Goal: Task Accomplishment & Management: Manage account settings

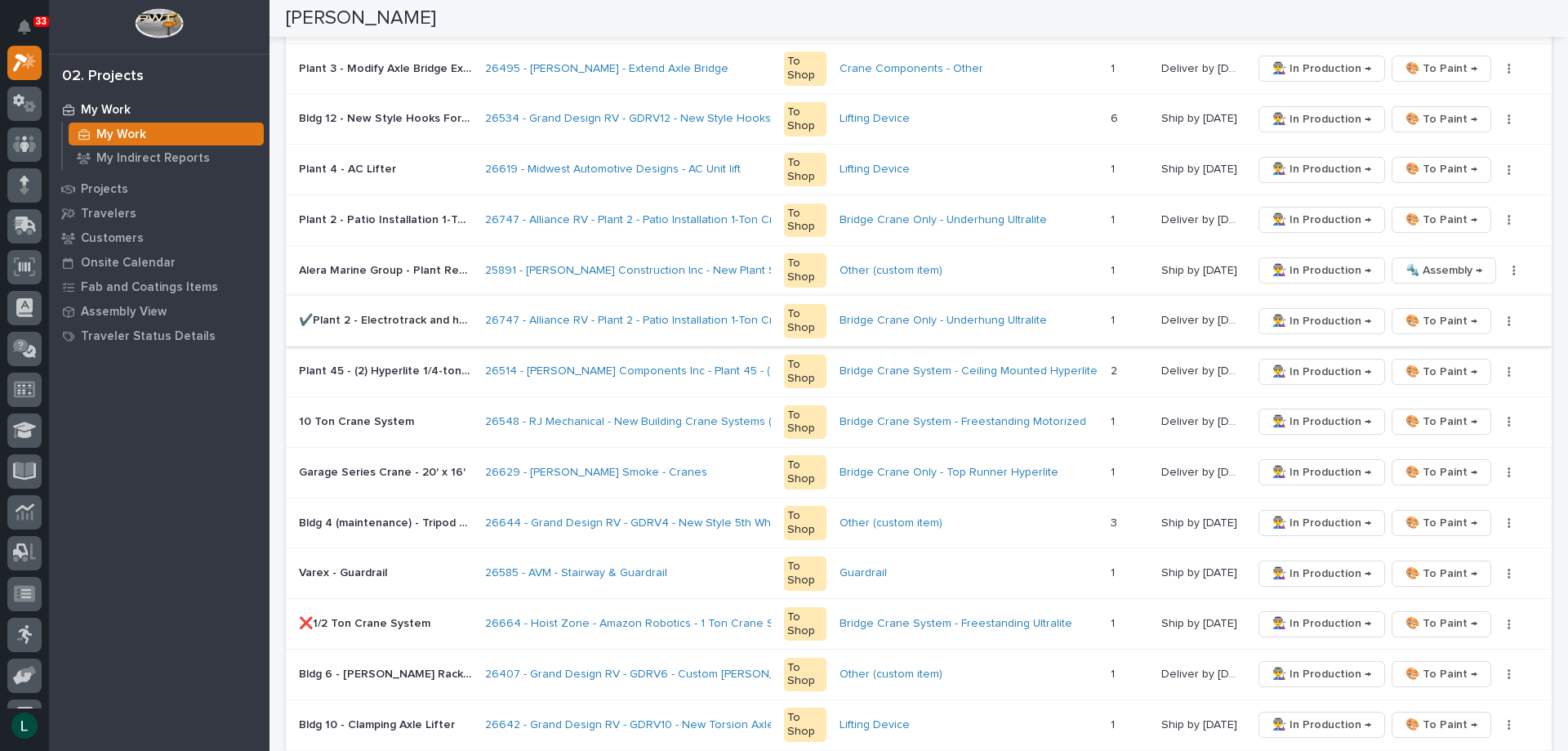
scroll to position [408, 0]
click at [1285, 418] on span "👨‍🏭 In Production →" at bounding box center [1322, 420] width 99 height 20
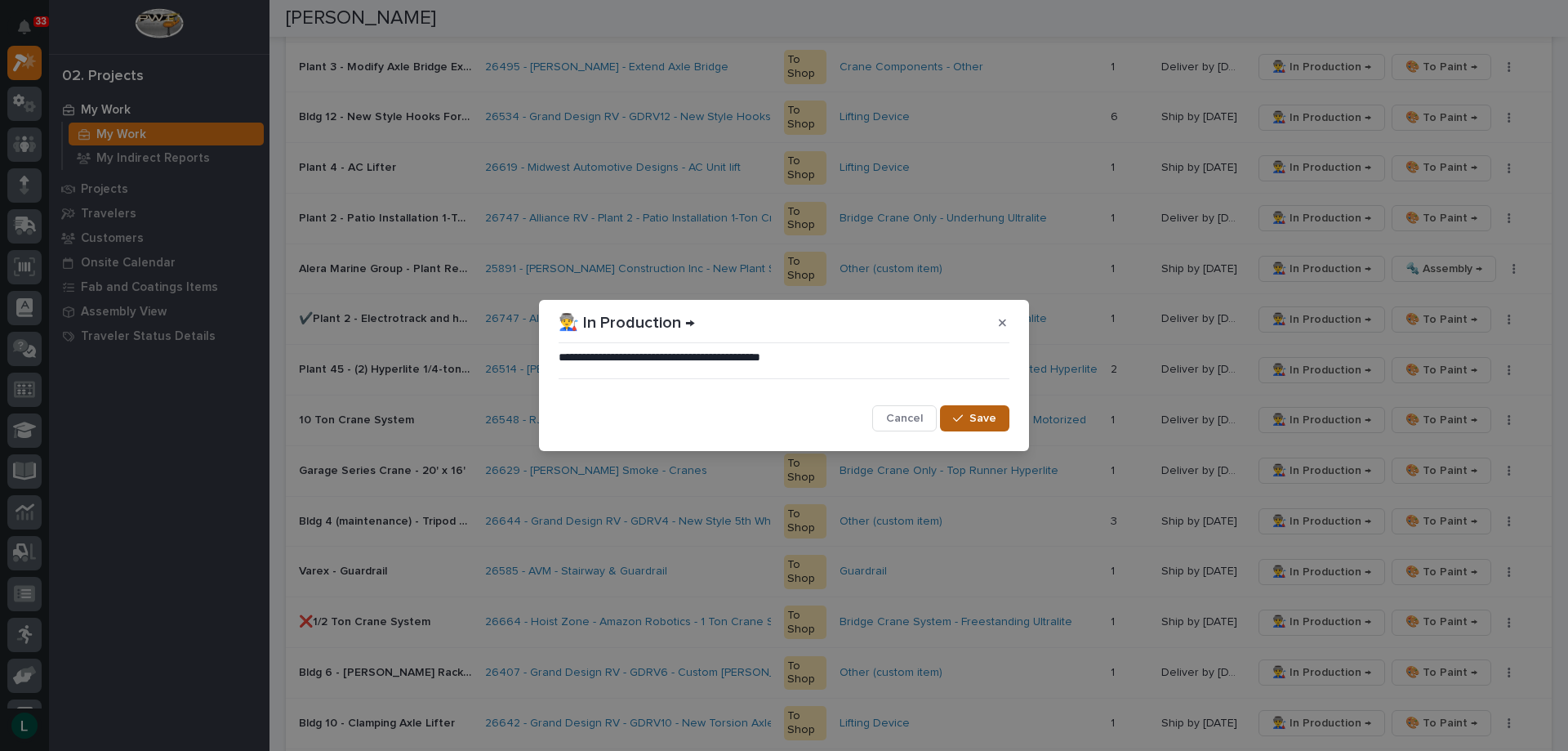
click at [980, 413] on span "Save" at bounding box center [982, 418] width 27 height 14
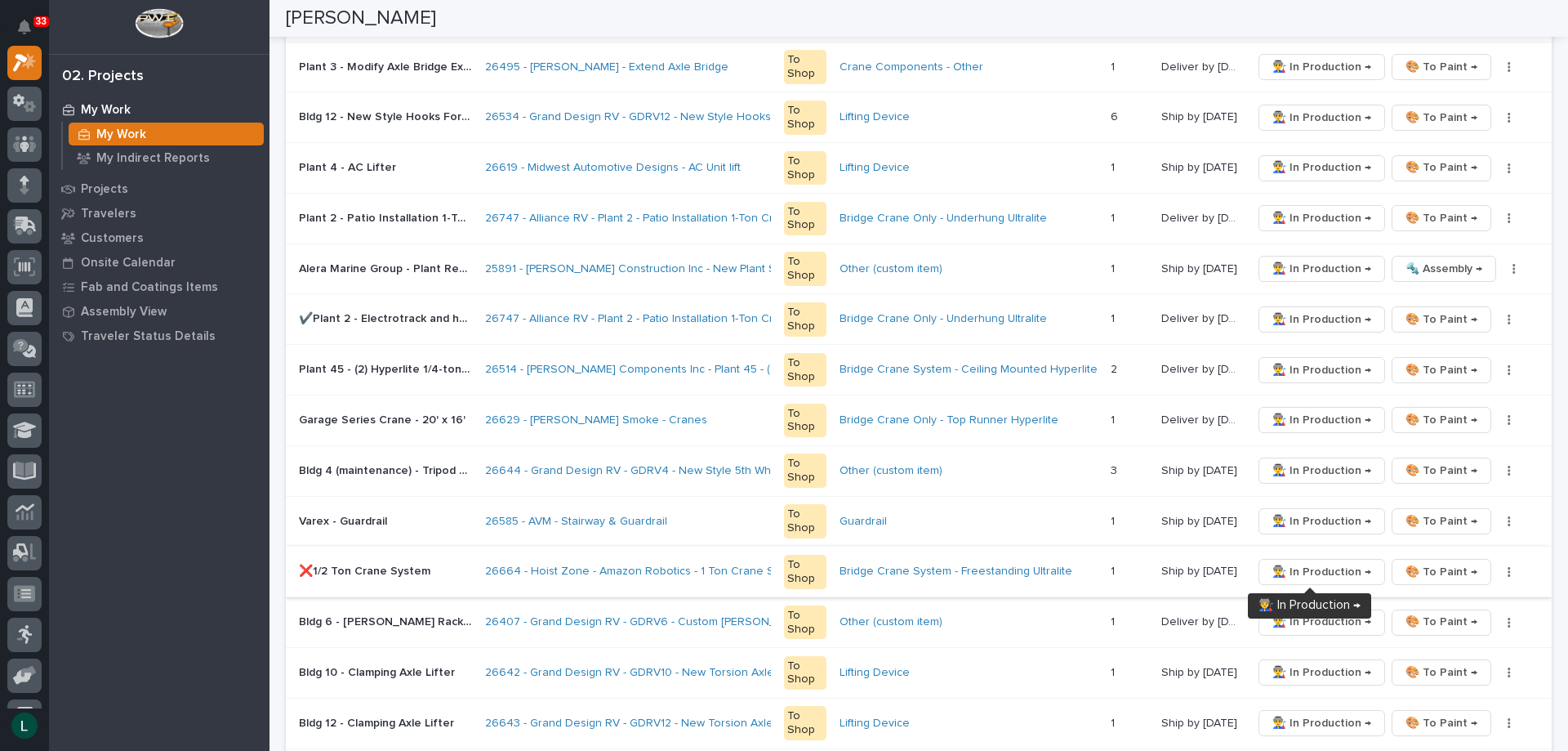
click at [1308, 566] on span "👨‍🏭 In Production →" at bounding box center [1322, 572] width 99 height 20
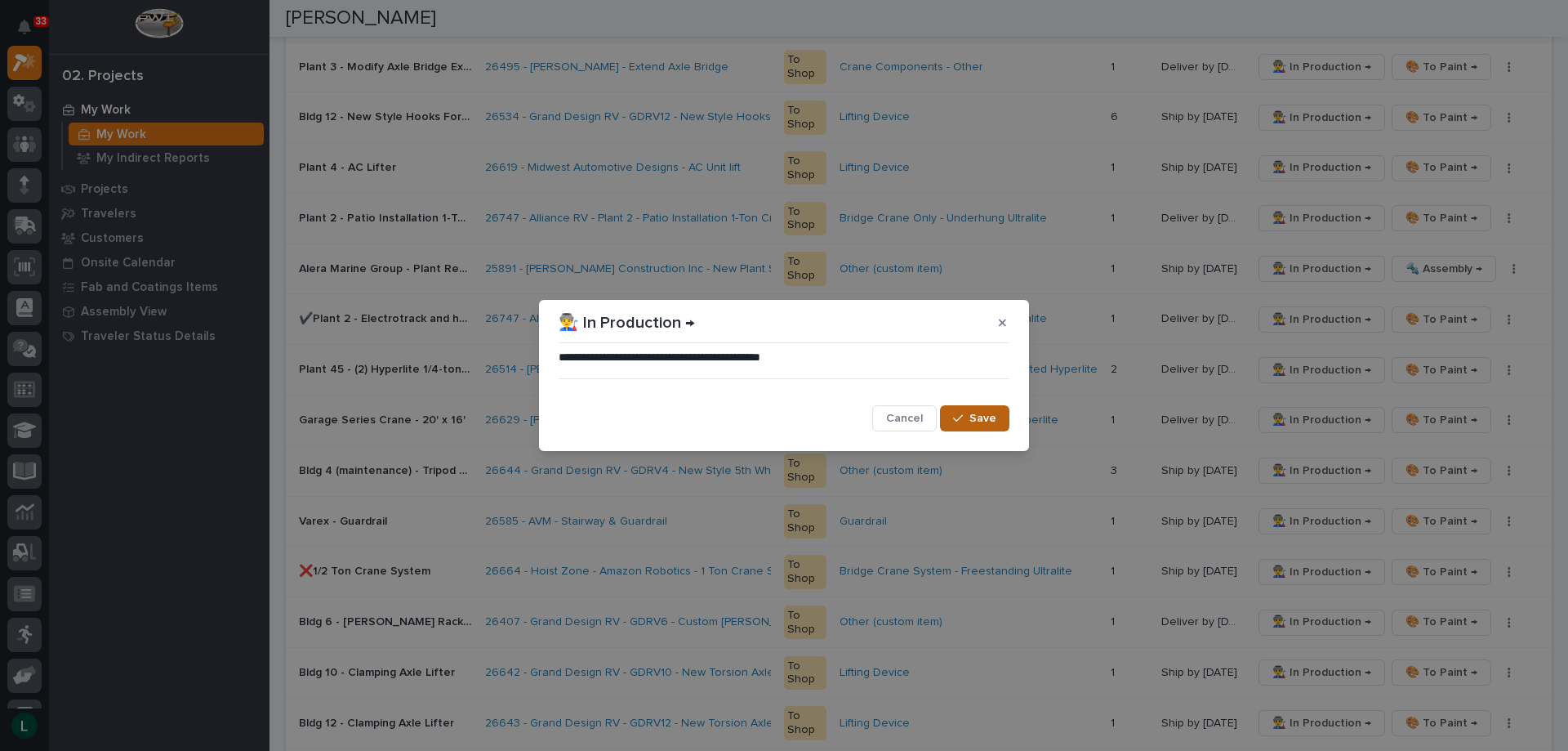
click at [989, 424] on span "Save" at bounding box center [982, 418] width 27 height 14
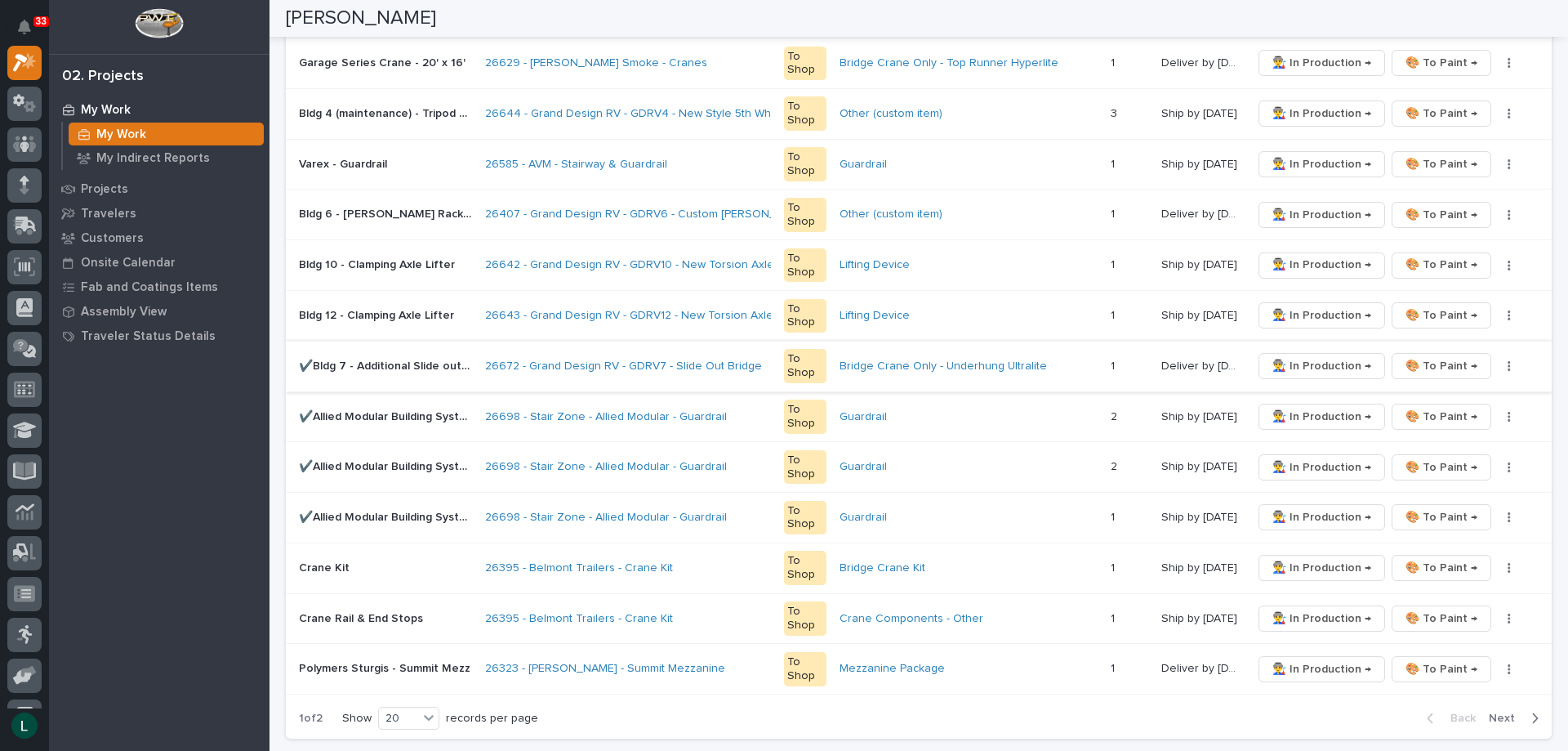
scroll to position [817, 0]
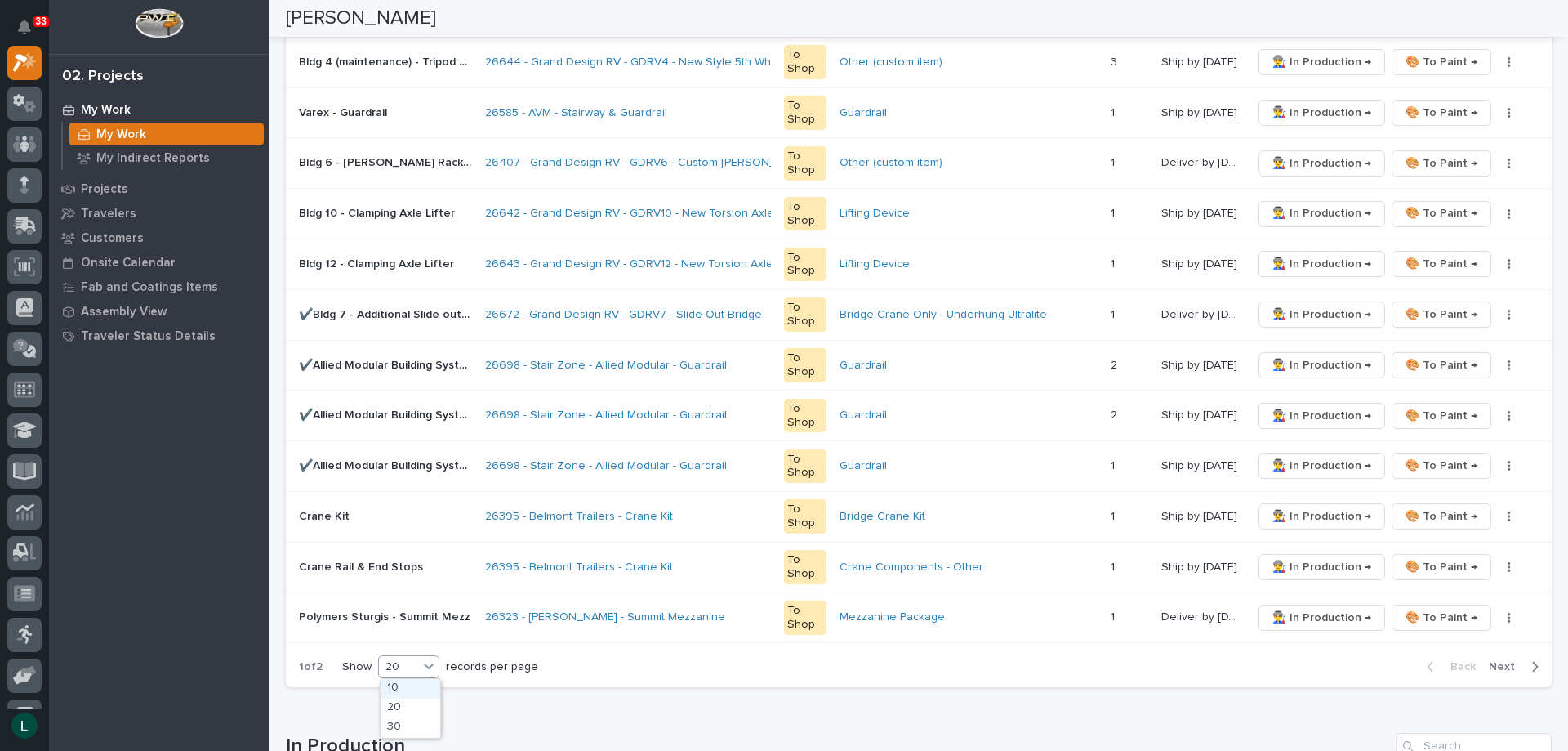
click at [398, 664] on div "20" at bounding box center [398, 667] width 39 height 17
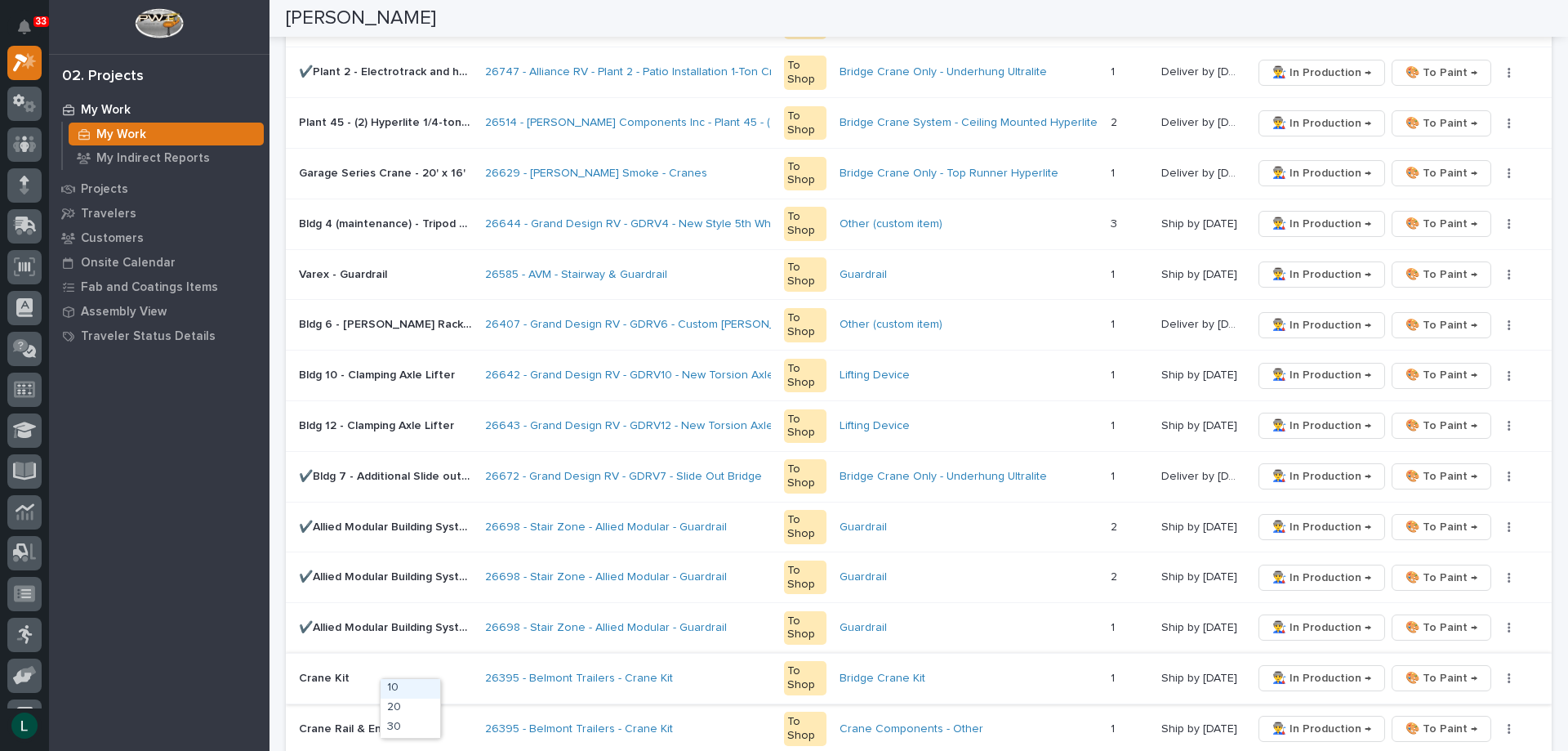
scroll to position [654, 0]
click at [1313, 375] on span "👨‍🏭 In Production →" at bounding box center [1322, 376] width 99 height 20
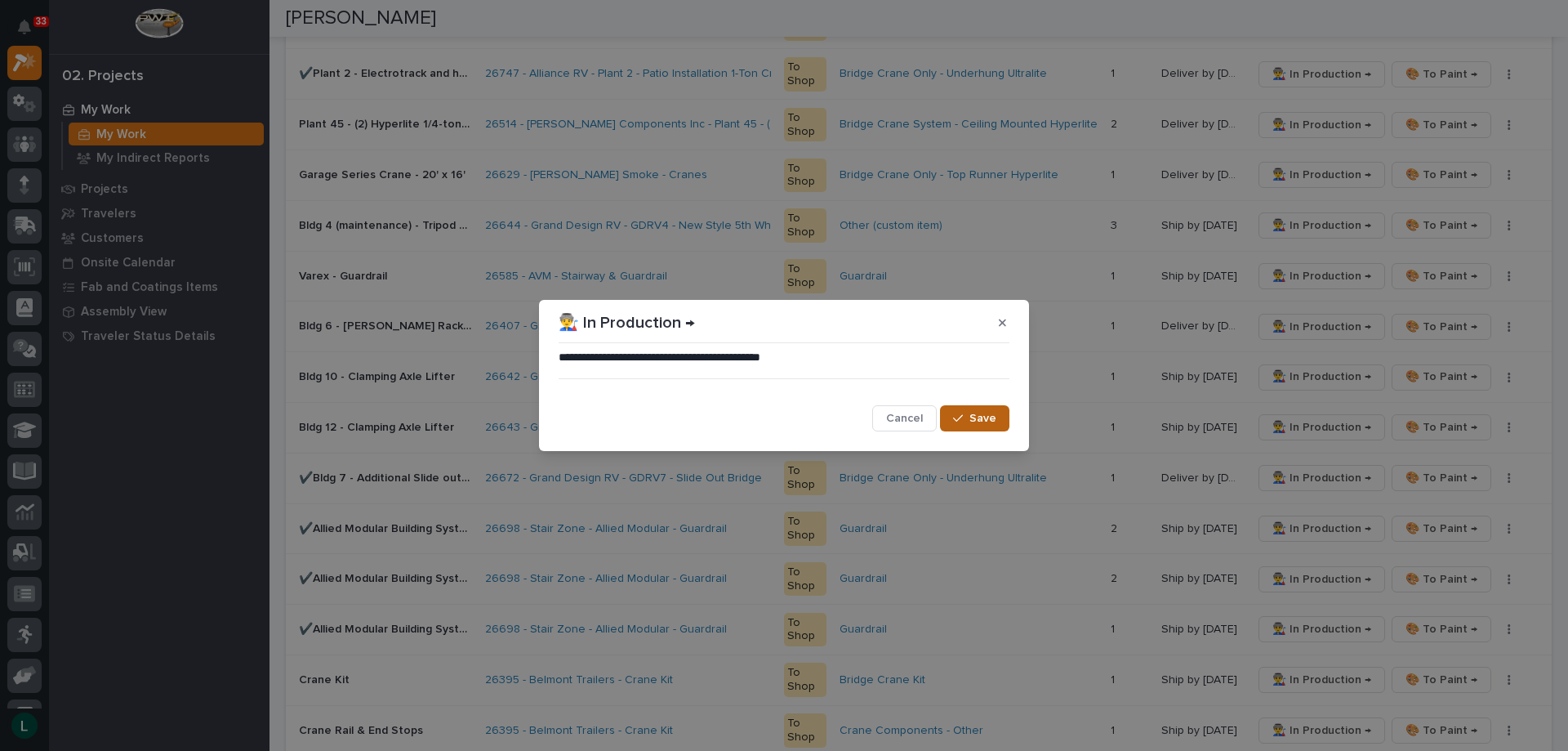
click at [988, 421] on span "Save" at bounding box center [982, 418] width 27 height 14
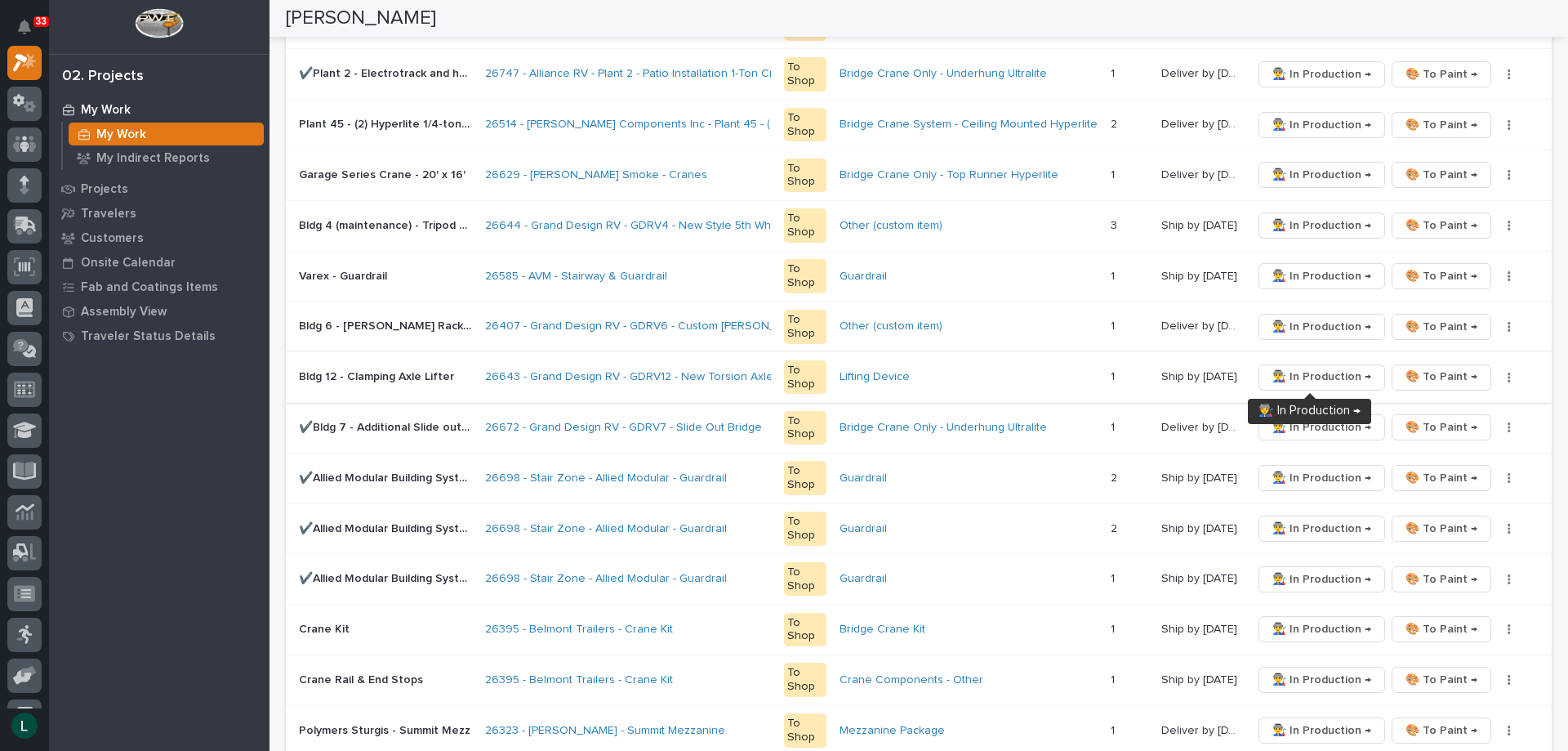
click at [1304, 372] on span "👨‍🏭 In Production →" at bounding box center [1322, 376] width 99 height 20
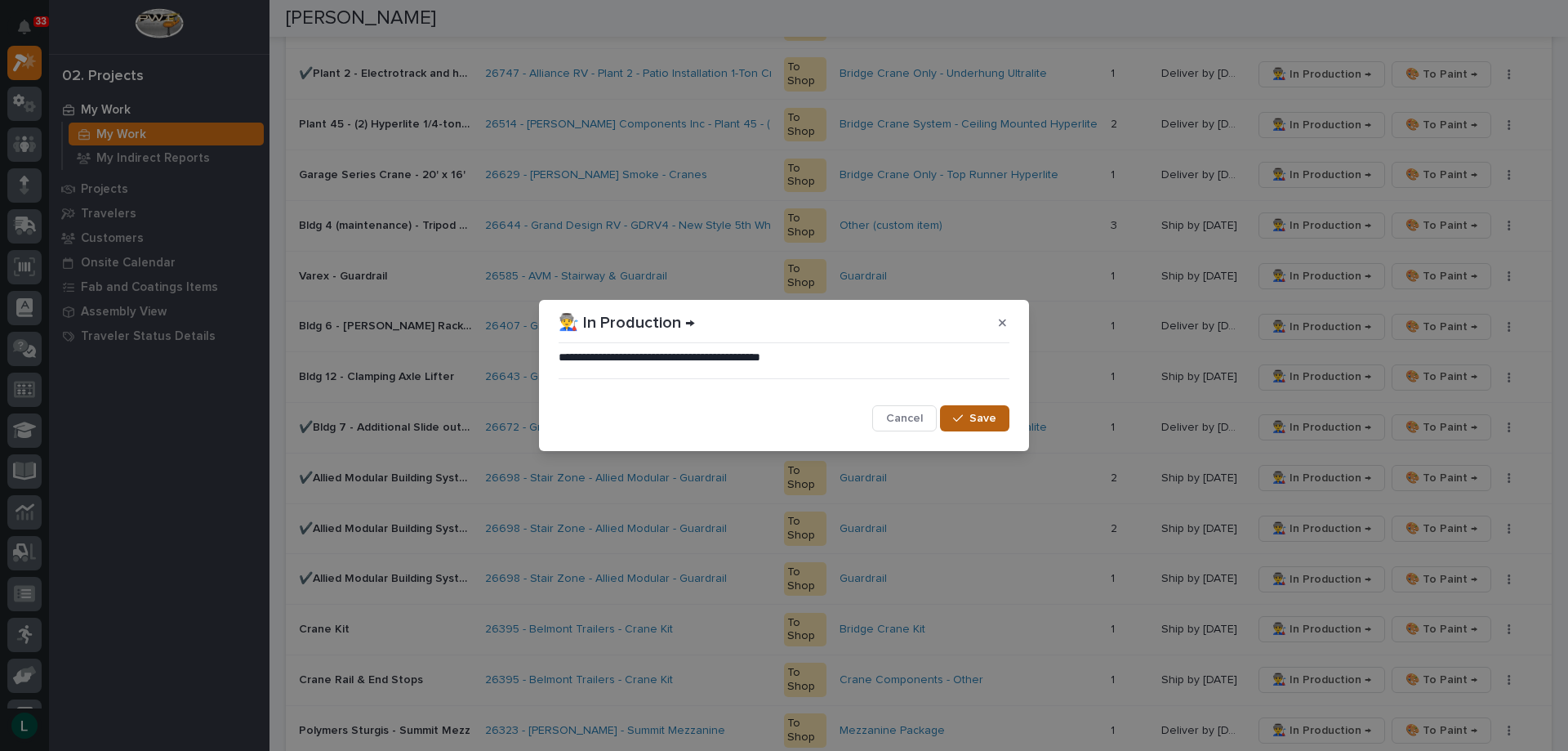
click at [964, 410] on button "Save" at bounding box center [975, 418] width 70 height 26
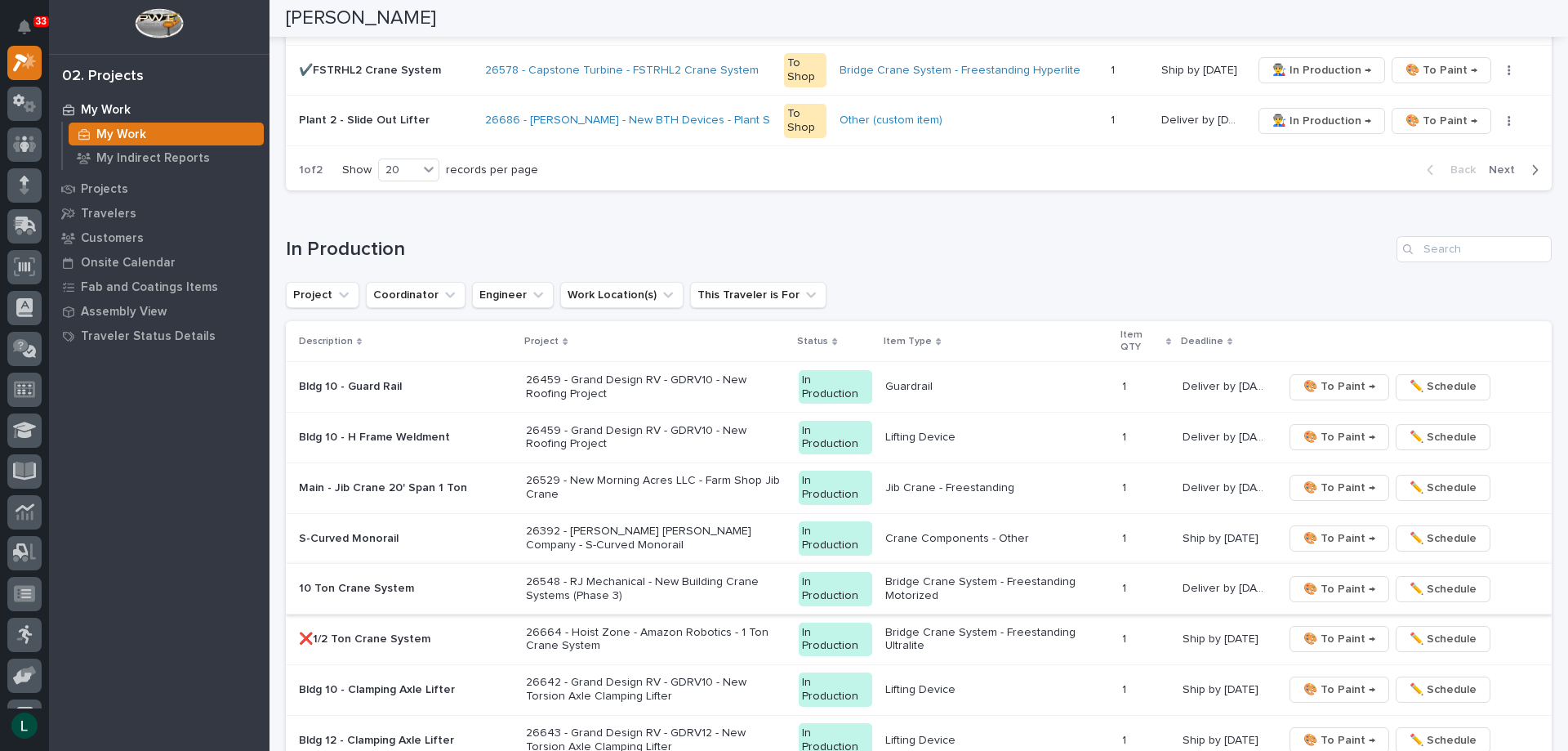
scroll to position [1144, 0]
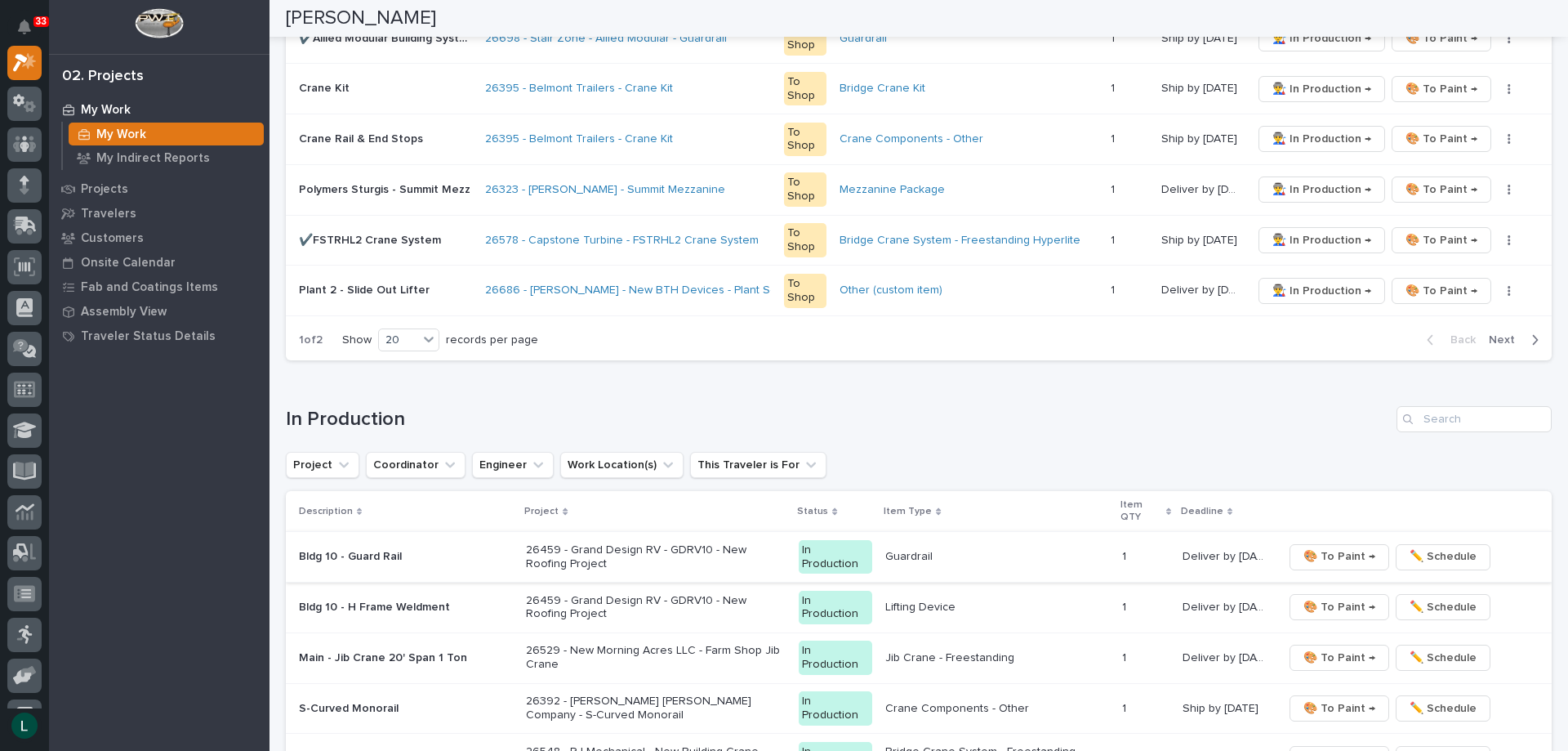
click at [1327, 553] on span "🎨 To Paint →" at bounding box center [1339, 556] width 72 height 20
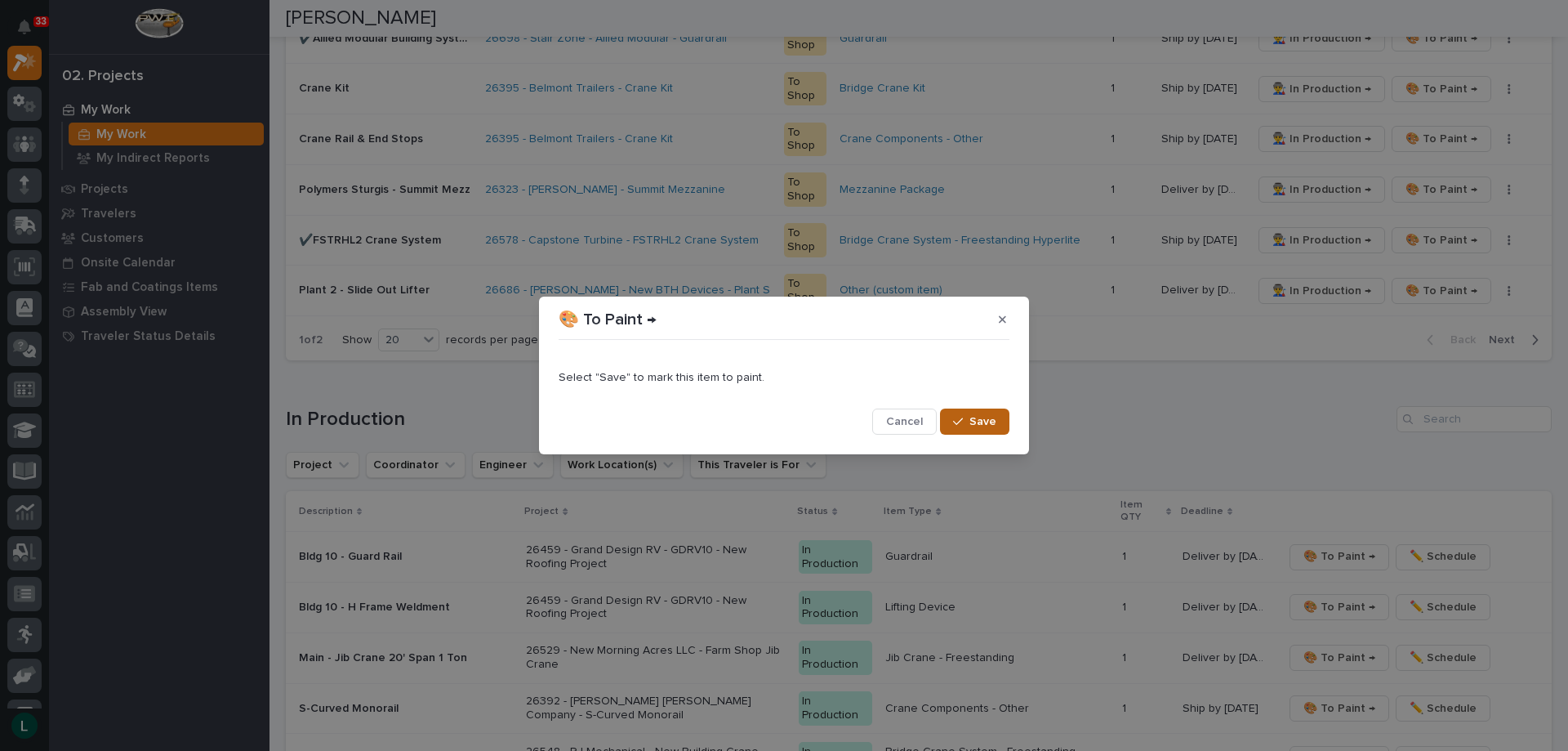
click at [962, 412] on button "Save" at bounding box center [975, 421] width 70 height 26
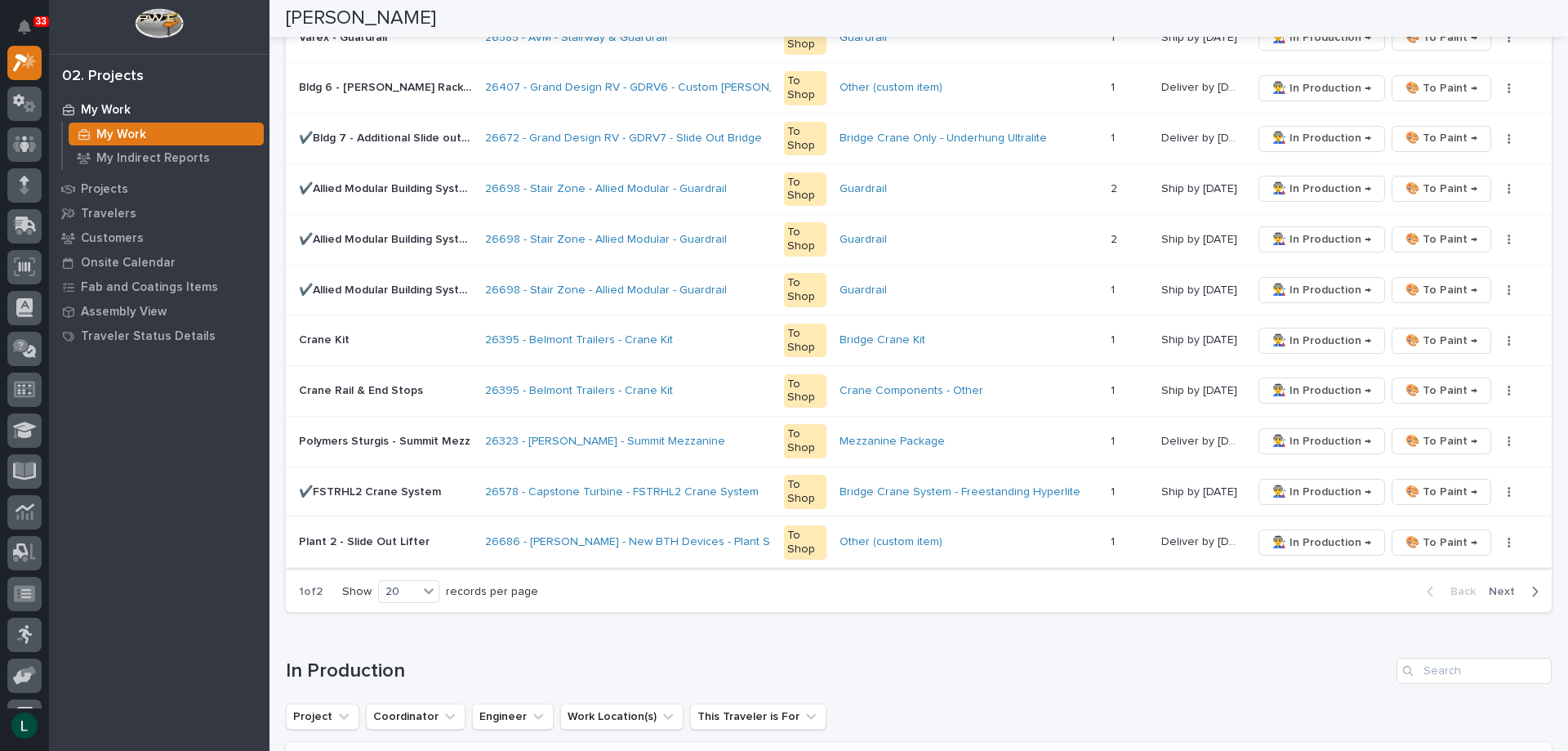
scroll to position [899, 0]
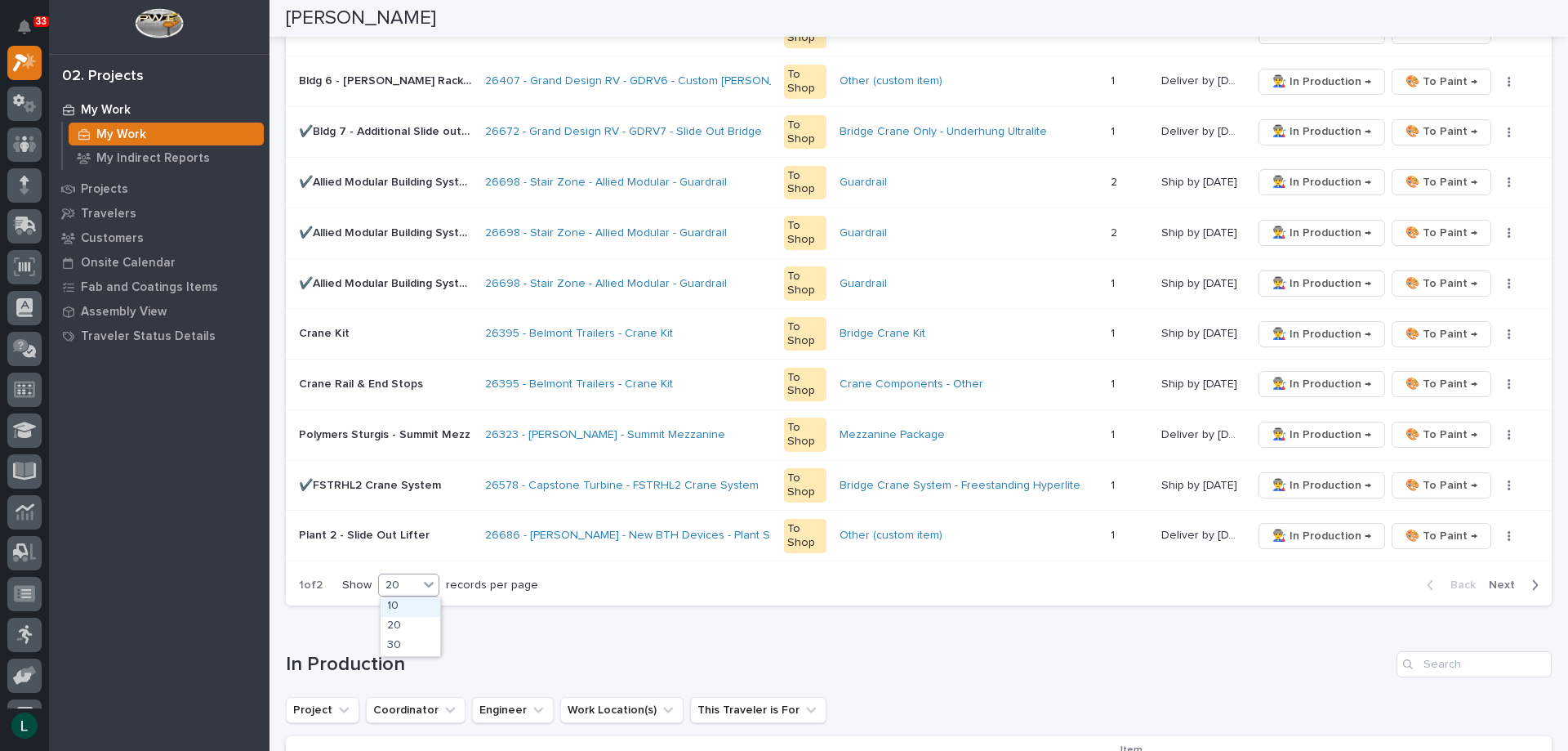
click at [392, 579] on div "20" at bounding box center [398, 586] width 39 height 17
click at [412, 643] on div "30" at bounding box center [410, 646] width 60 height 20
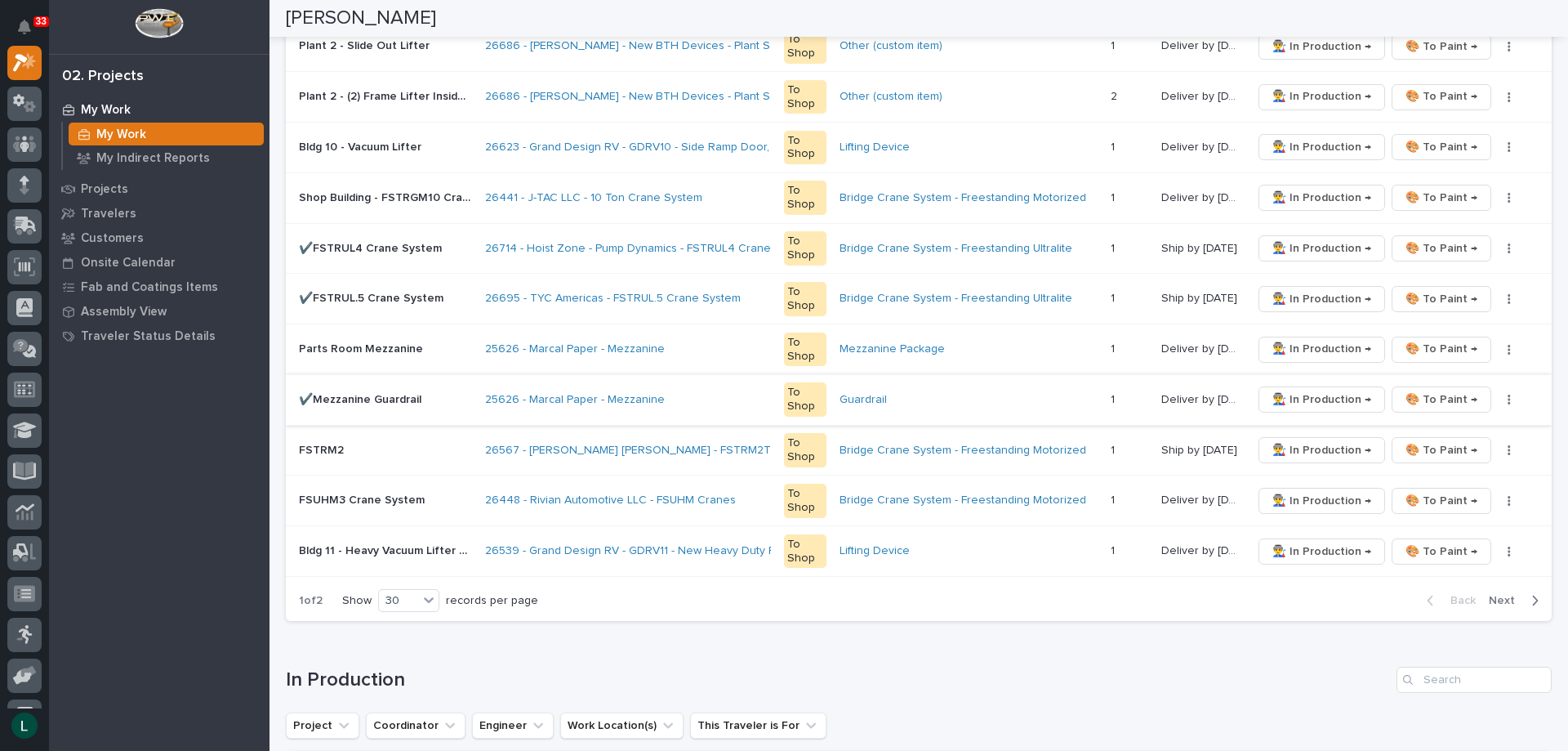
scroll to position [1389, 0]
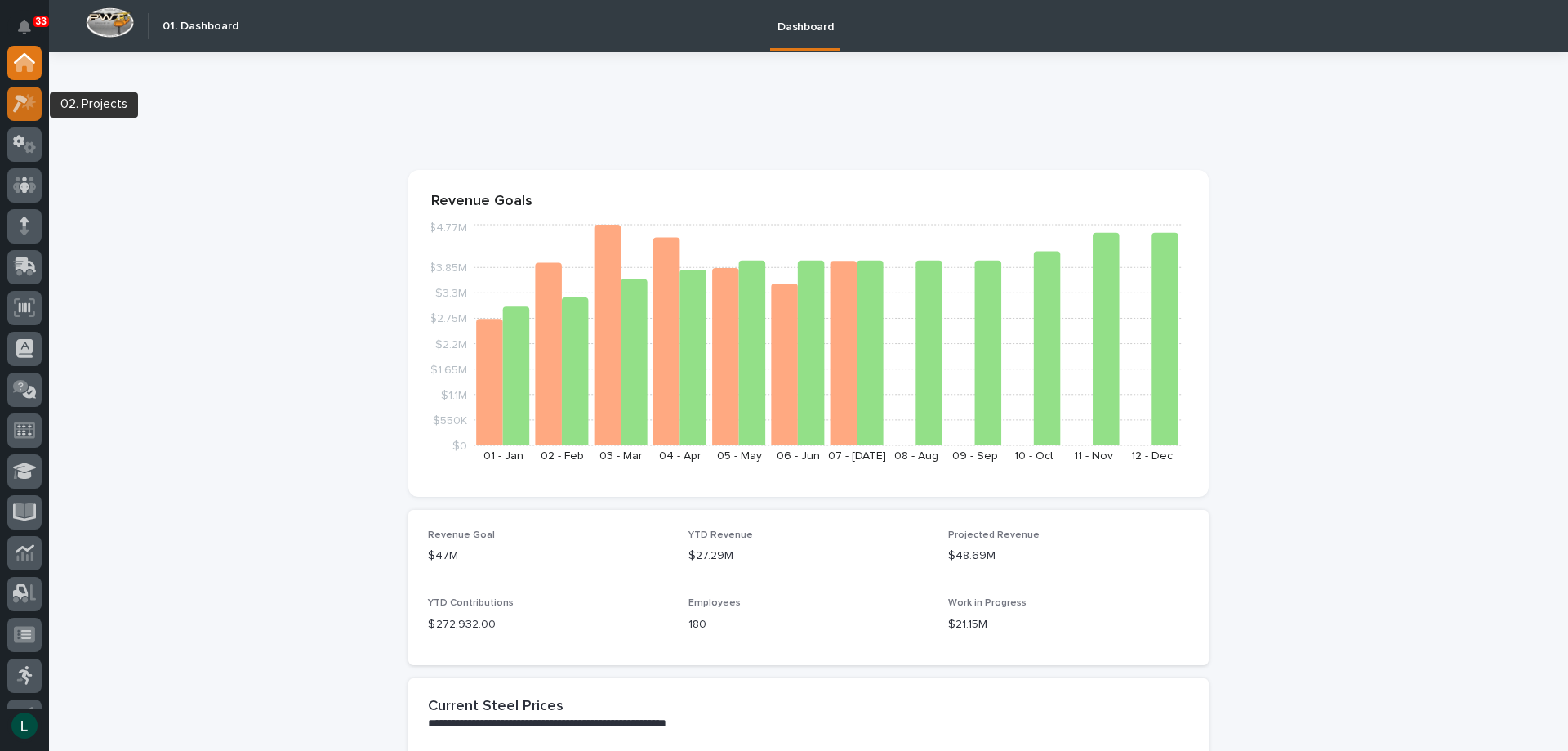
click at [14, 97] on icon at bounding box center [25, 103] width 24 height 19
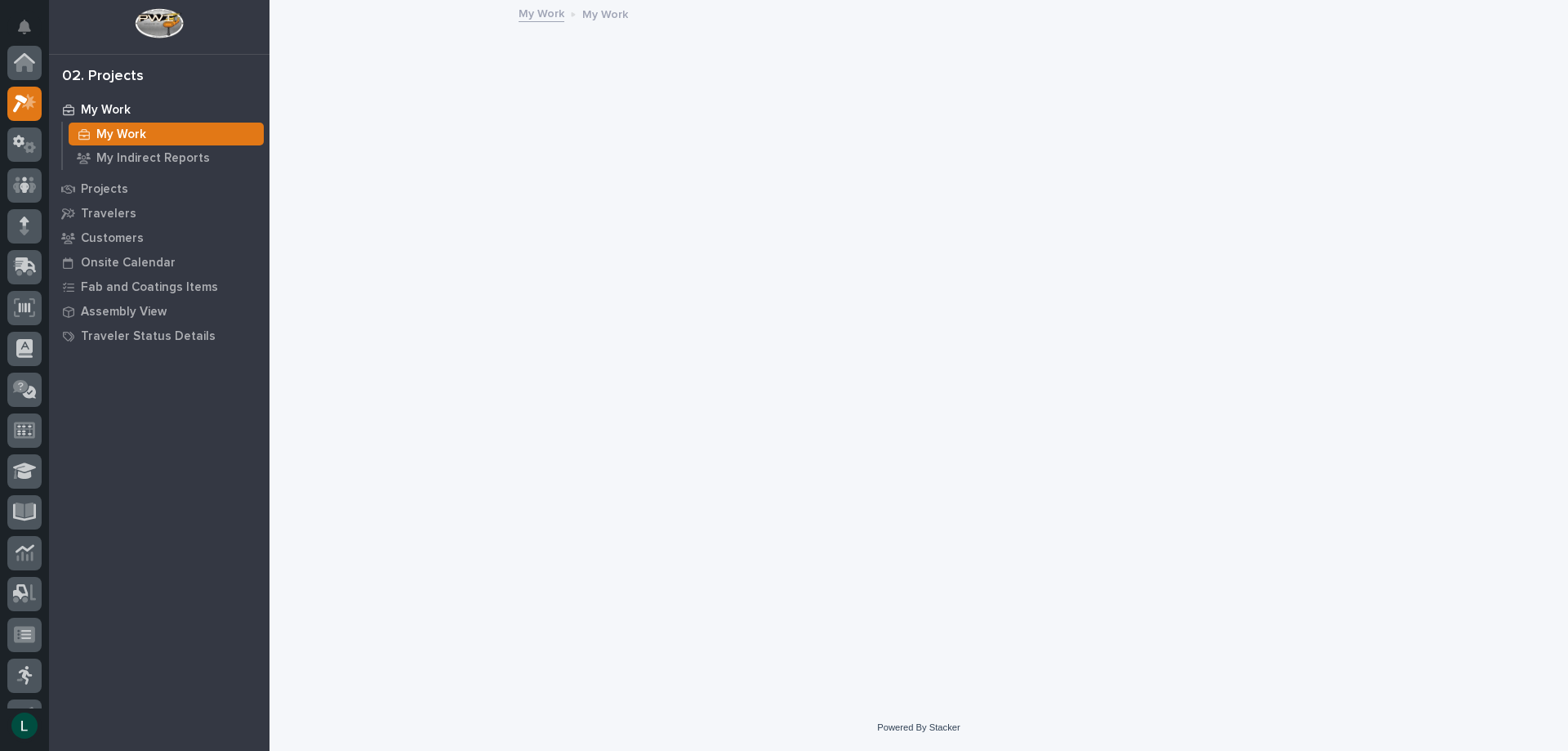
scroll to position [41, 0]
